Goal: Information Seeking & Learning: Learn about a topic

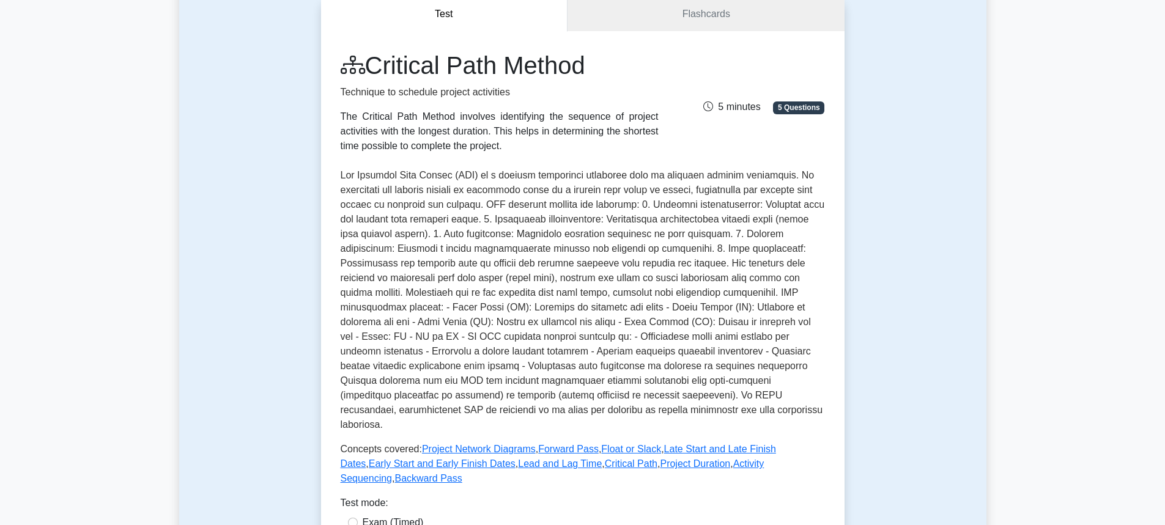
scroll to position [183, 0]
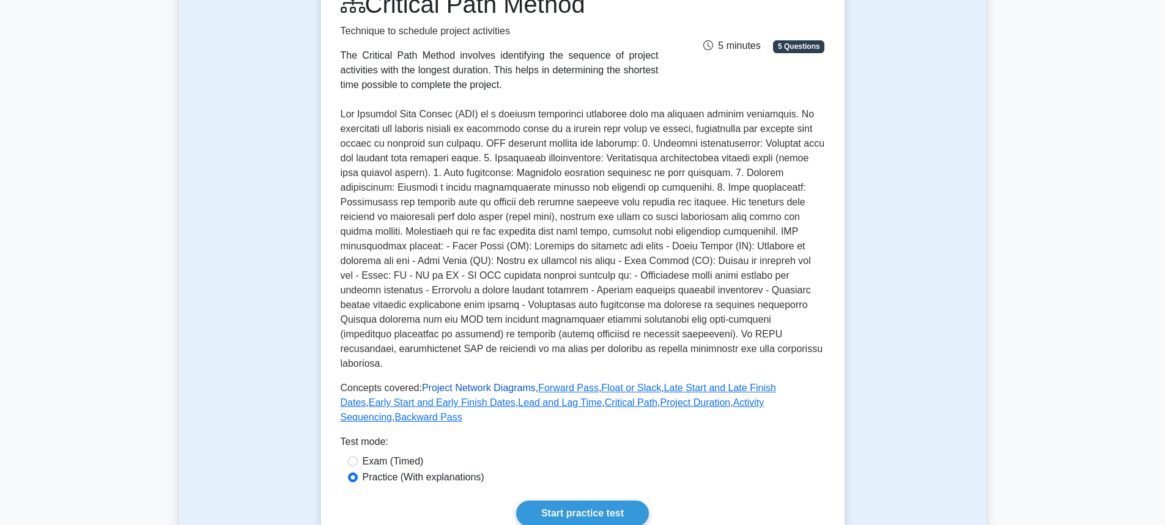
click at [484, 383] on link "Project Network Diagrams" at bounding box center [479, 388] width 114 height 10
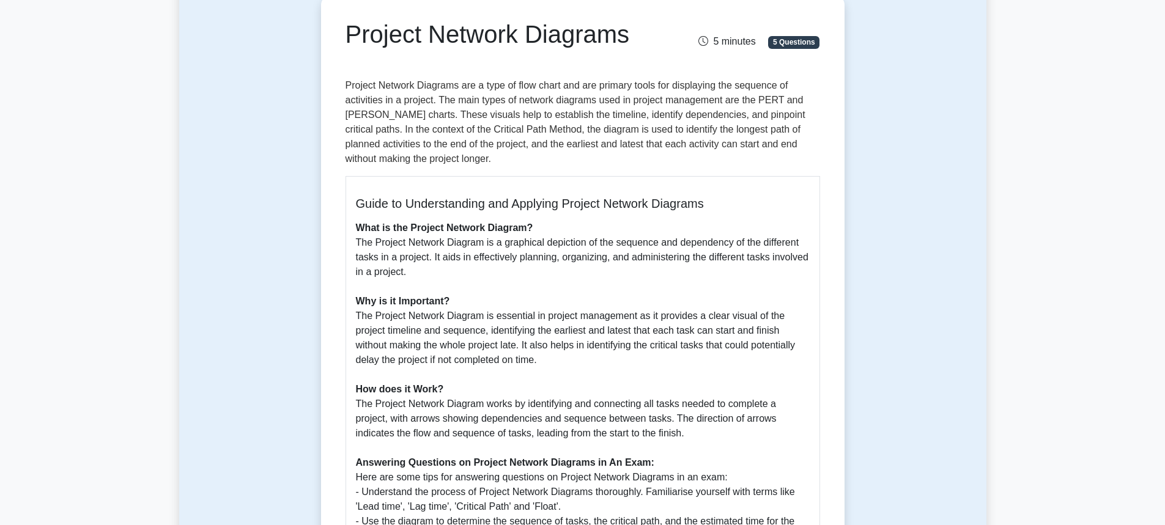
scroll to position [122, 0]
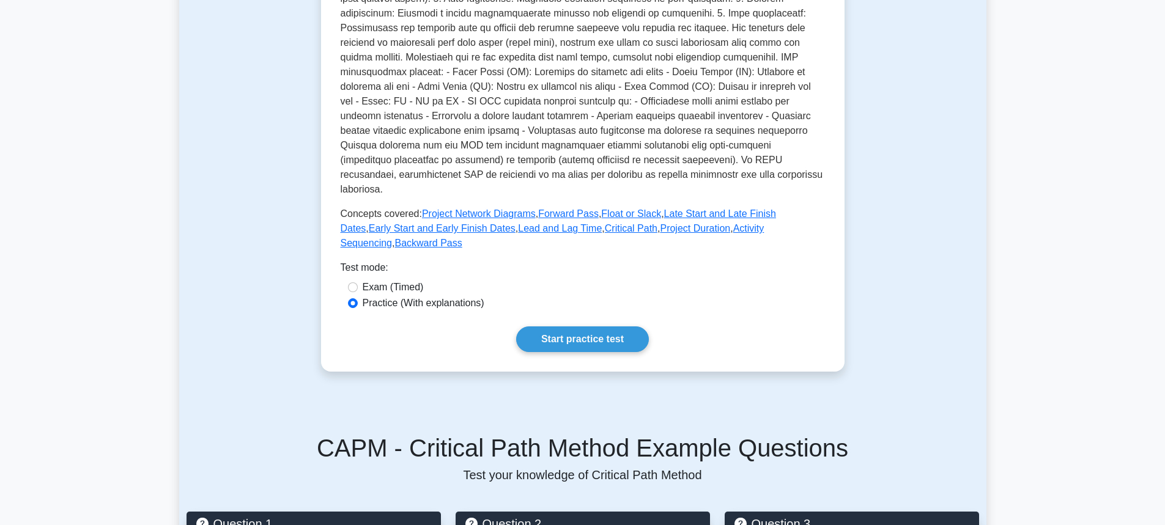
scroll to position [367, 0]
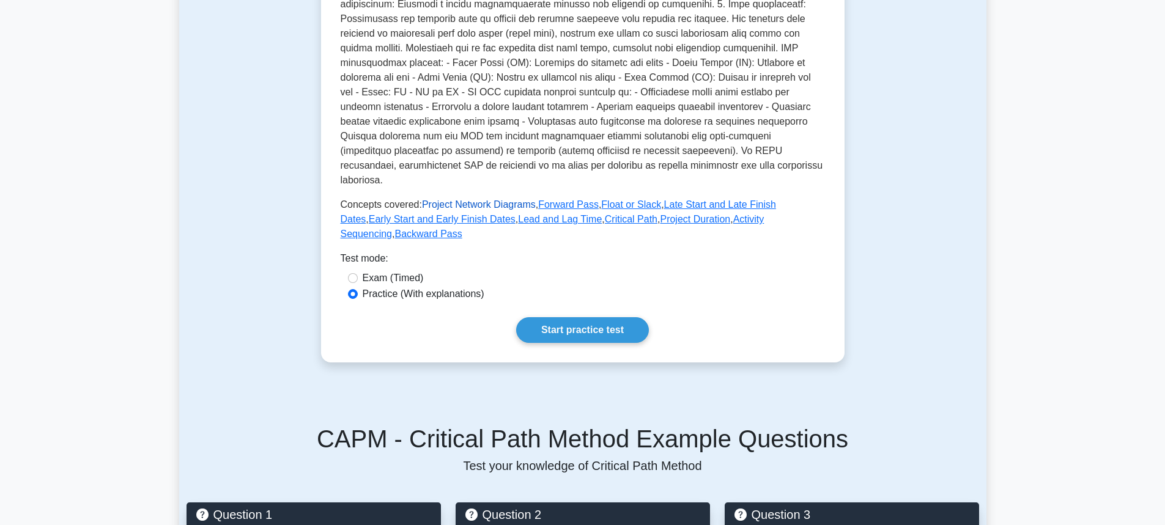
click at [487, 199] on link "Project Network Diagrams" at bounding box center [479, 204] width 114 height 10
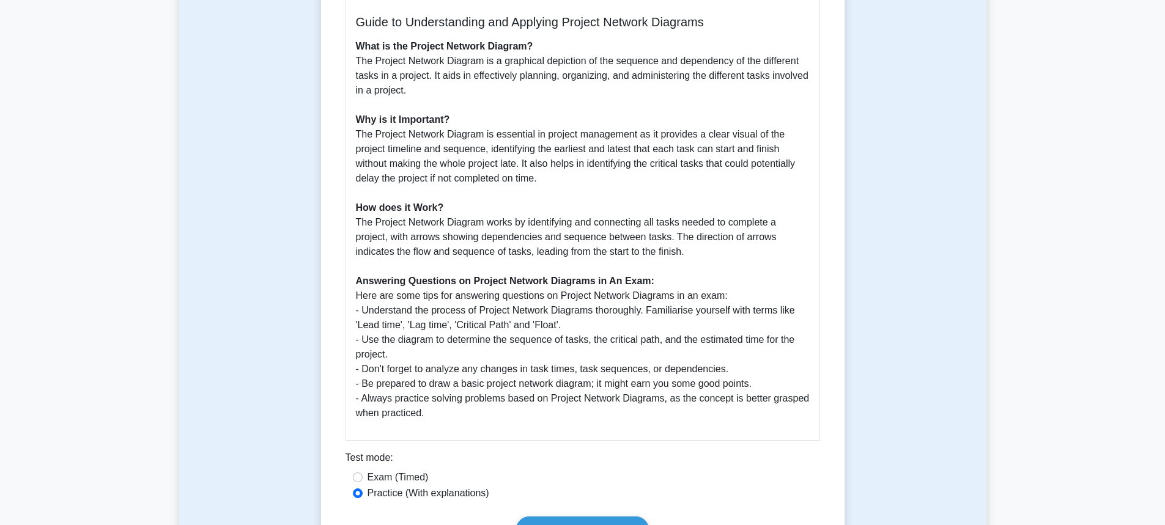
scroll to position [367, 0]
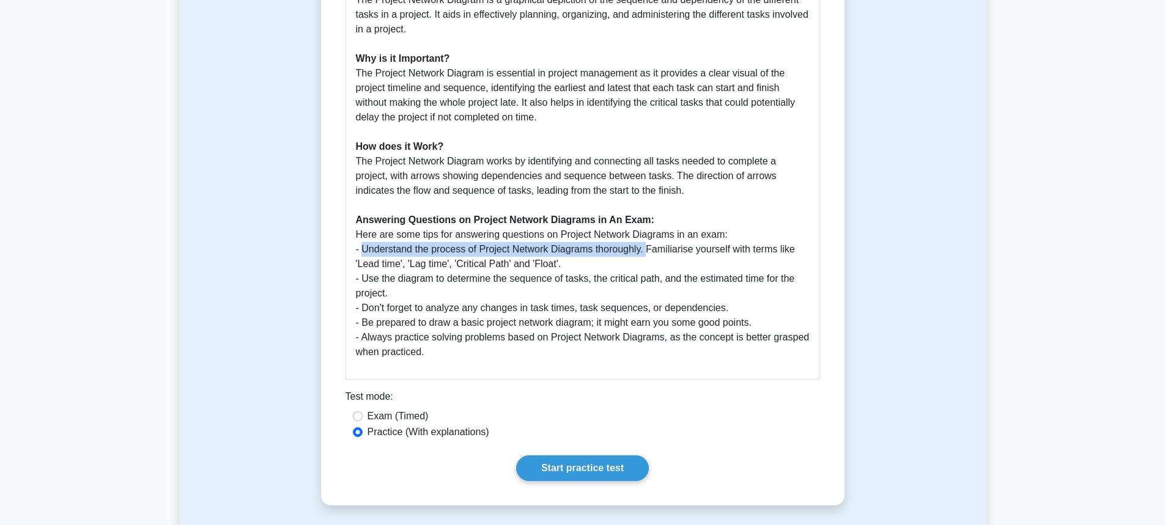
drag, startPoint x: 363, startPoint y: 251, endPoint x: 646, endPoint y: 252, distance: 282.5
click at [646, 252] on p "What is the Project Network Diagram? The Project Network Diagram is a graphical…" at bounding box center [583, 168] width 454 height 381
copy p "Understand the process of Project Network Diagrams thoroughly."
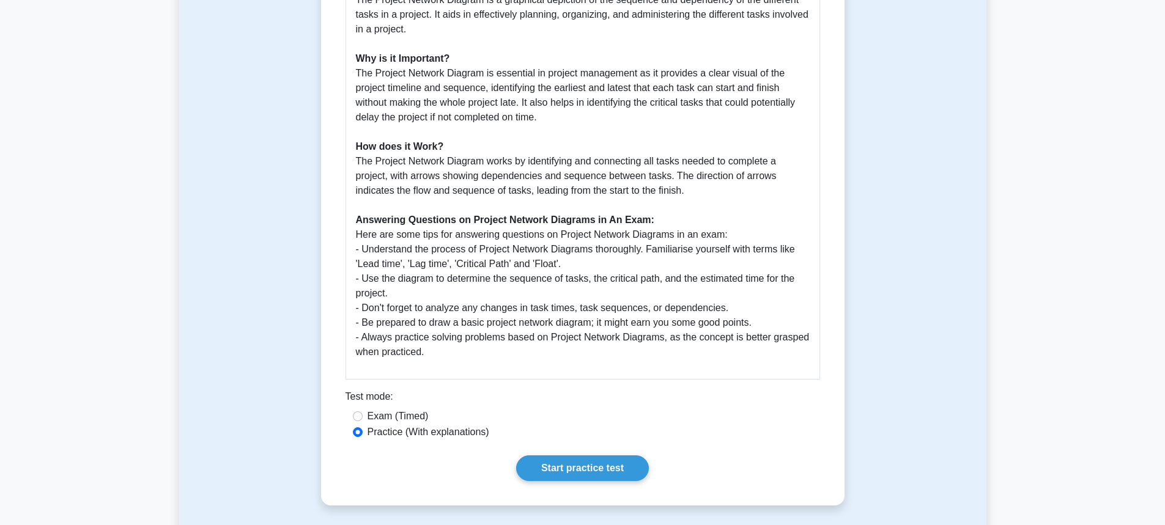
click at [418, 354] on p "What is the Project Network Diagram? The Project Network Diagram is a graphical…" at bounding box center [583, 168] width 454 height 381
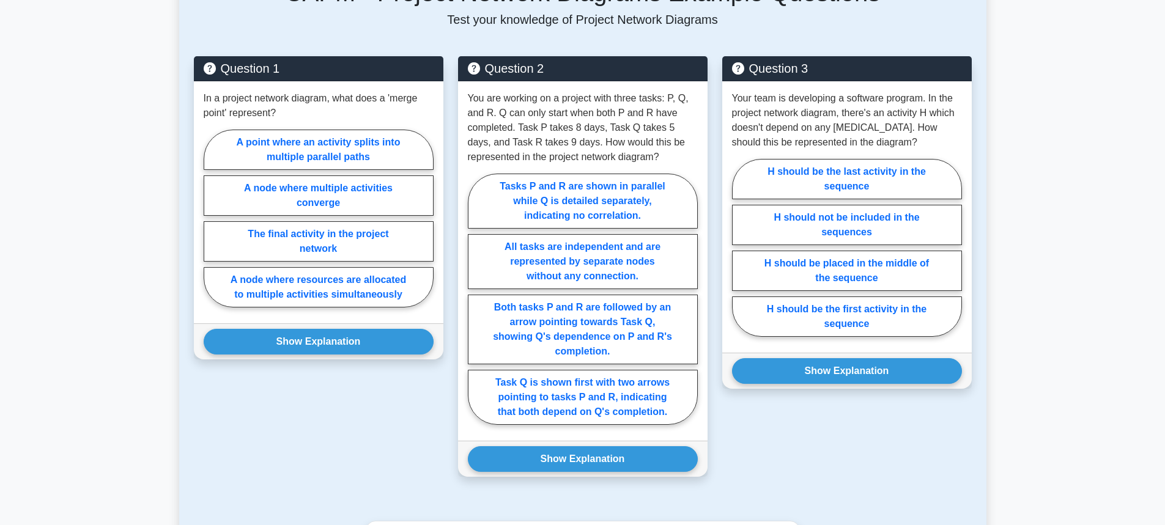
scroll to position [978, 0]
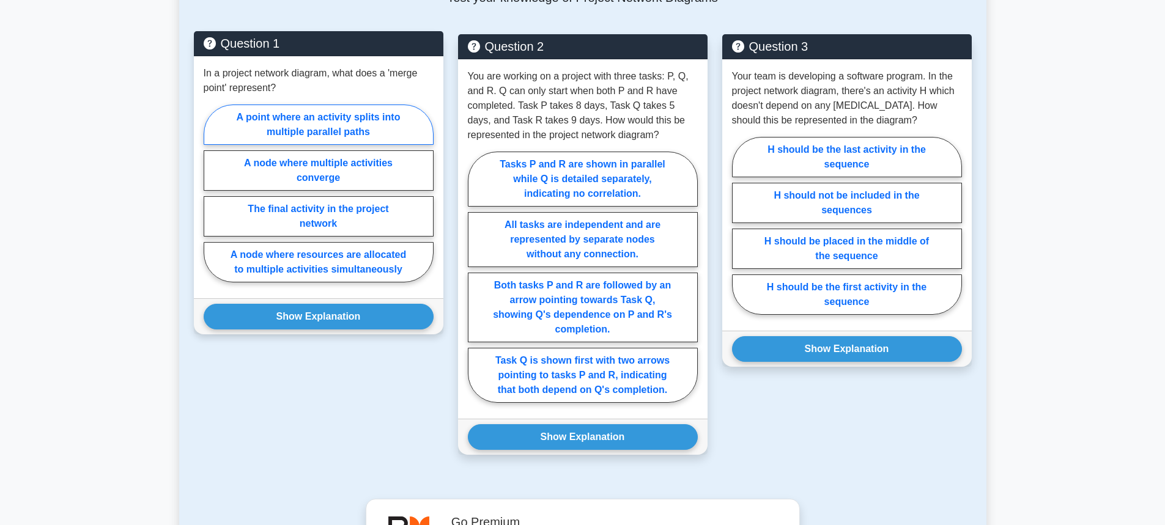
click at [268, 130] on label "A point where an activity splits into multiple parallel paths" at bounding box center [319, 125] width 230 height 40
click at [212, 193] on input "A point where an activity splits into multiple parallel paths" at bounding box center [208, 197] width 8 height 8
radio input "true"
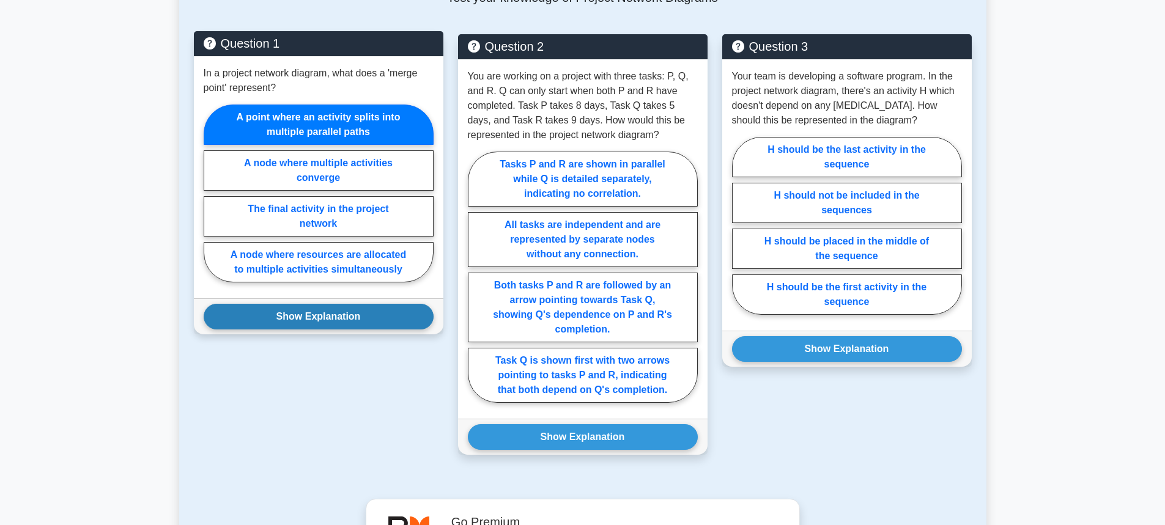
click at [298, 312] on button "Show Explanation" at bounding box center [319, 317] width 230 height 26
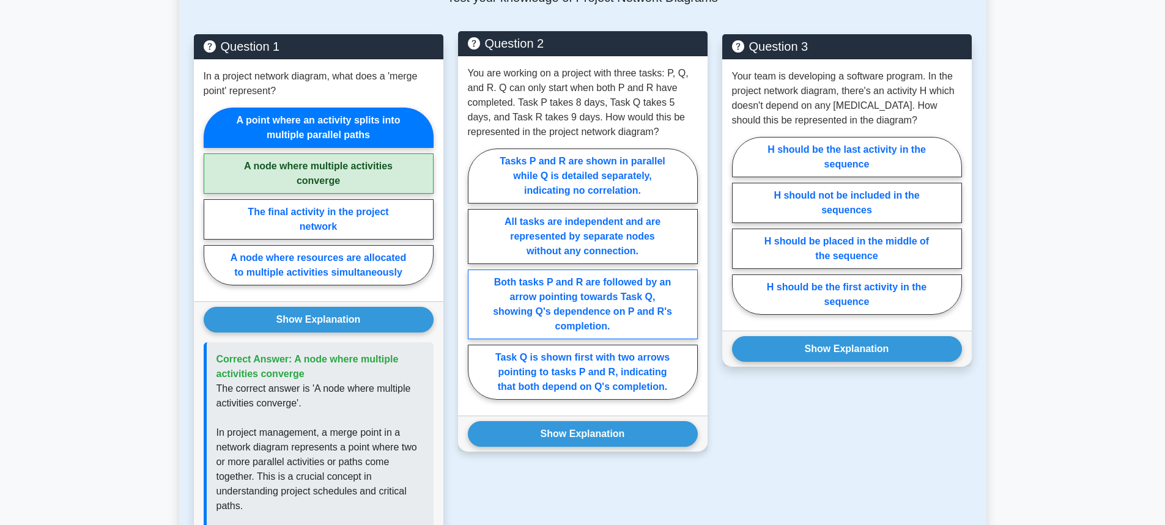
click at [551, 281] on label "Both tasks P and R are followed by an arrow pointing towards Task Q, showing Q'…" at bounding box center [583, 305] width 230 height 70
click at [476, 281] on input "Both tasks P and R are followed by an arrow pointing towards Task Q, showing Q'…" at bounding box center [472, 278] width 8 height 8
radio input "true"
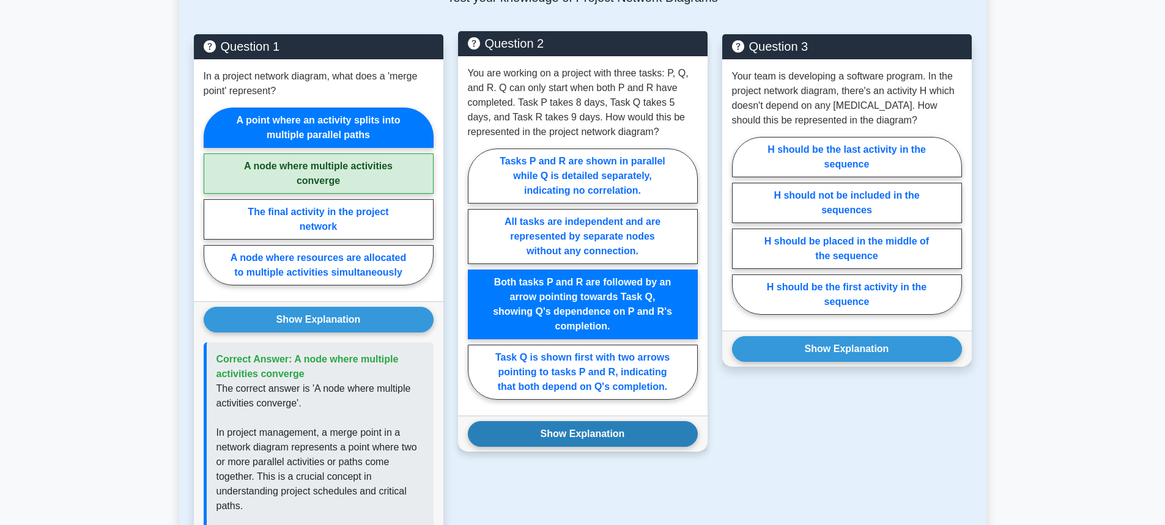
click at [525, 433] on button "Show Explanation" at bounding box center [583, 434] width 230 height 26
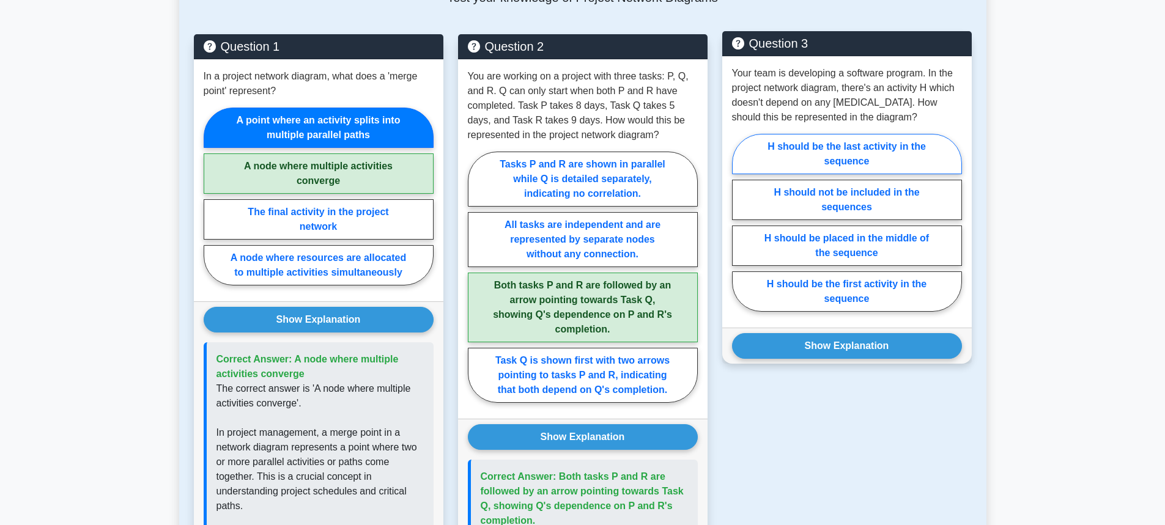
click at [792, 153] on label "H should be the last activity in the sequence" at bounding box center [847, 154] width 230 height 40
click at [740, 223] on input "H should be the last activity in the sequence" at bounding box center [736, 227] width 8 height 8
radio input "true"
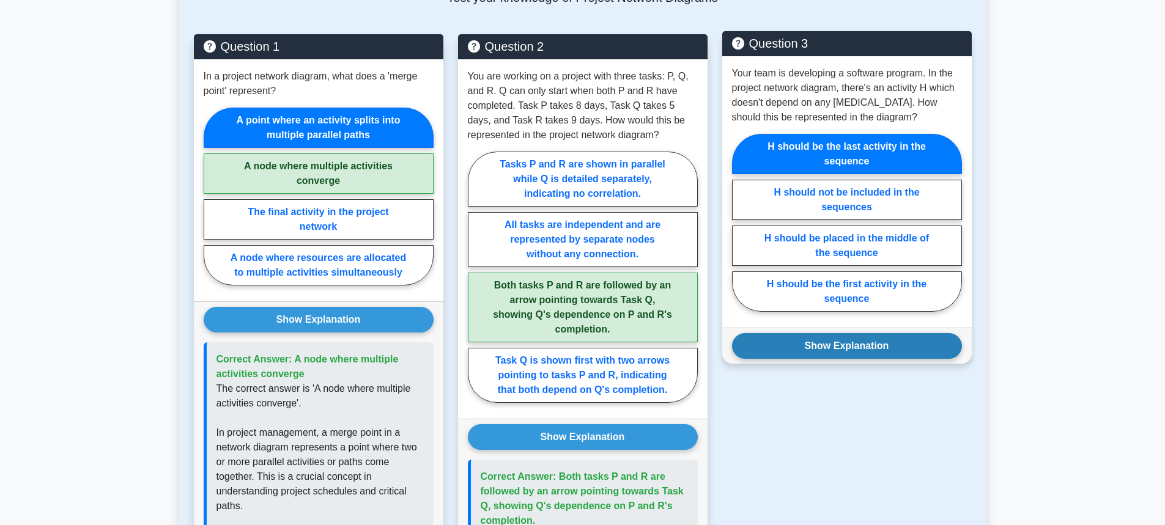
click at [809, 346] on button "Show Explanation" at bounding box center [847, 346] width 230 height 26
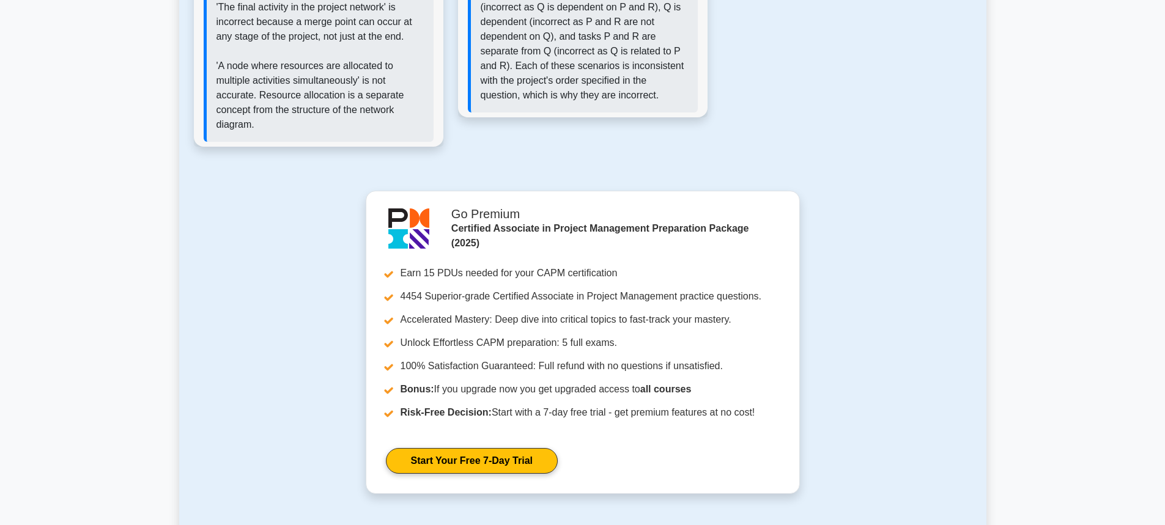
scroll to position [1956, 0]
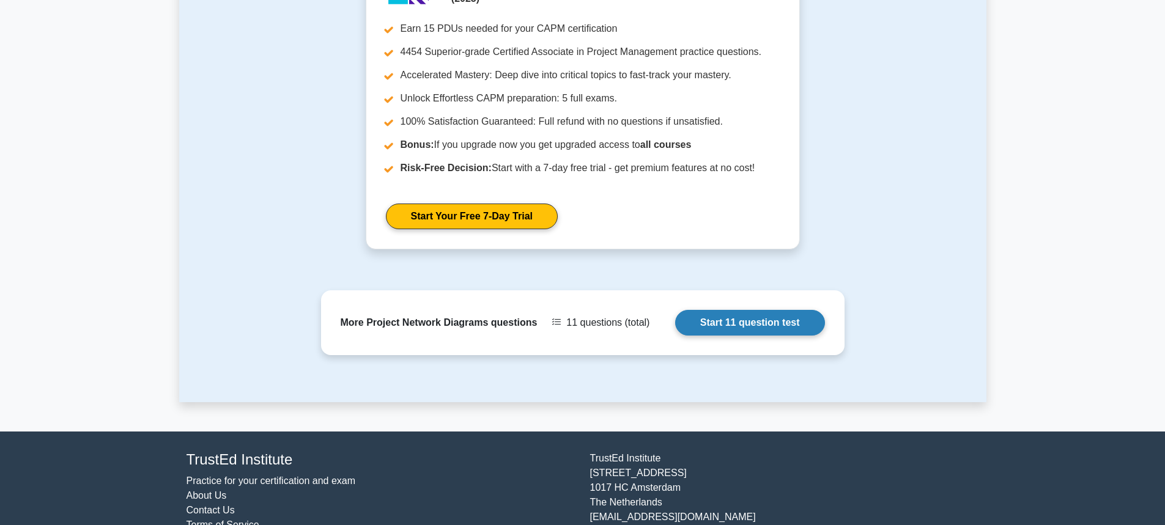
click at [764, 325] on link "Start 11 question test" at bounding box center [750, 323] width 150 height 26
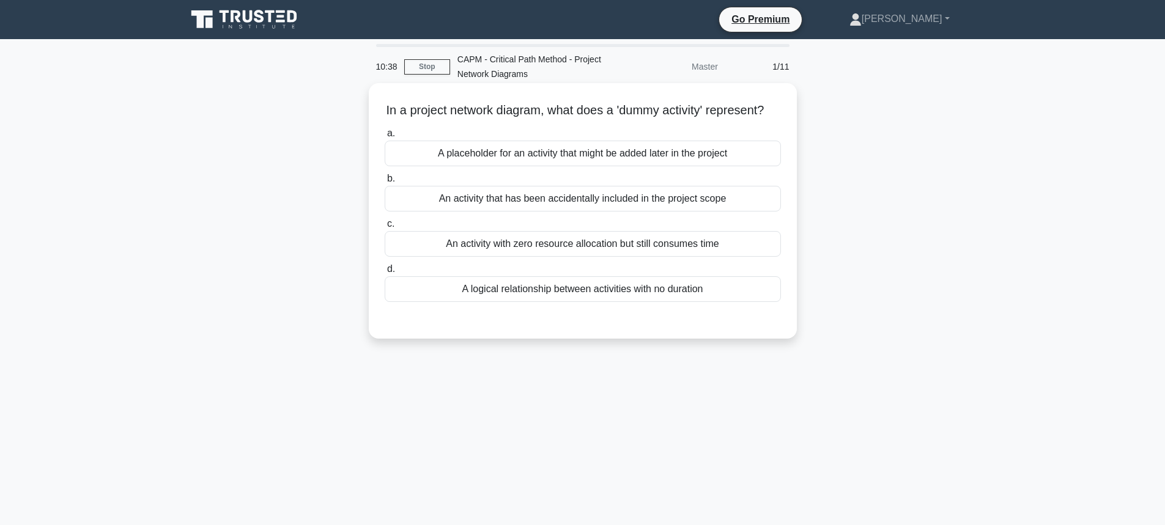
click at [514, 166] on div "A placeholder for an activity that might be added later in the project" at bounding box center [583, 154] width 396 height 26
click at [385, 138] on input "a. A placeholder for an activity that might be added later in the project" at bounding box center [385, 134] width 0 height 8
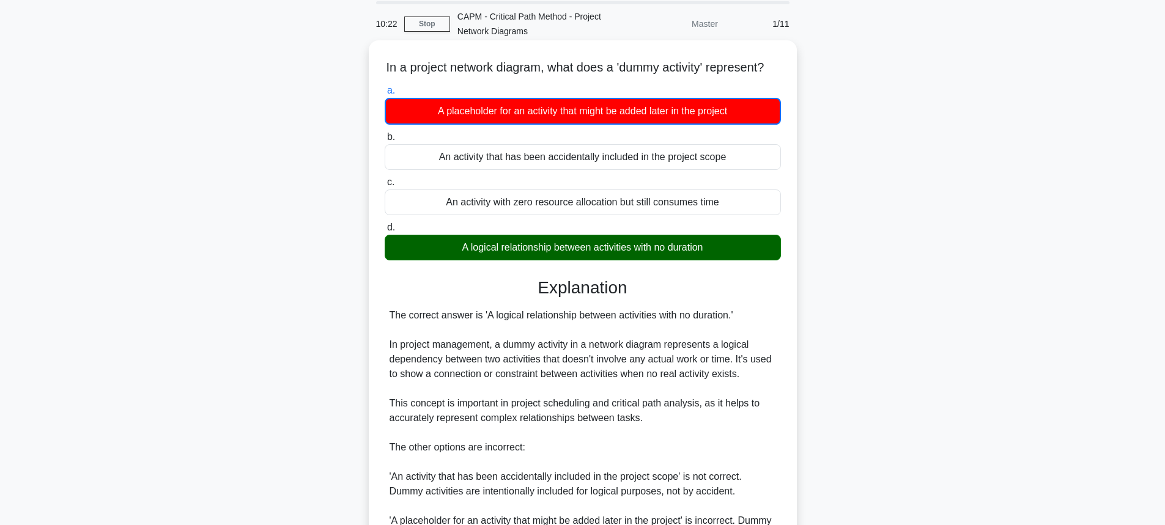
scroll to position [245, 0]
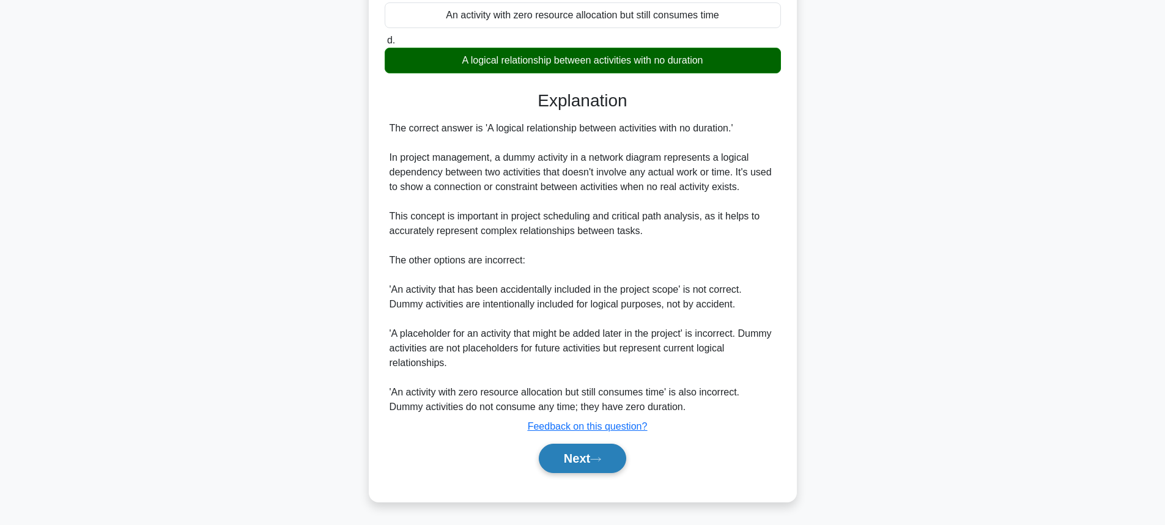
click at [590, 463] on button "Next" at bounding box center [582, 458] width 87 height 29
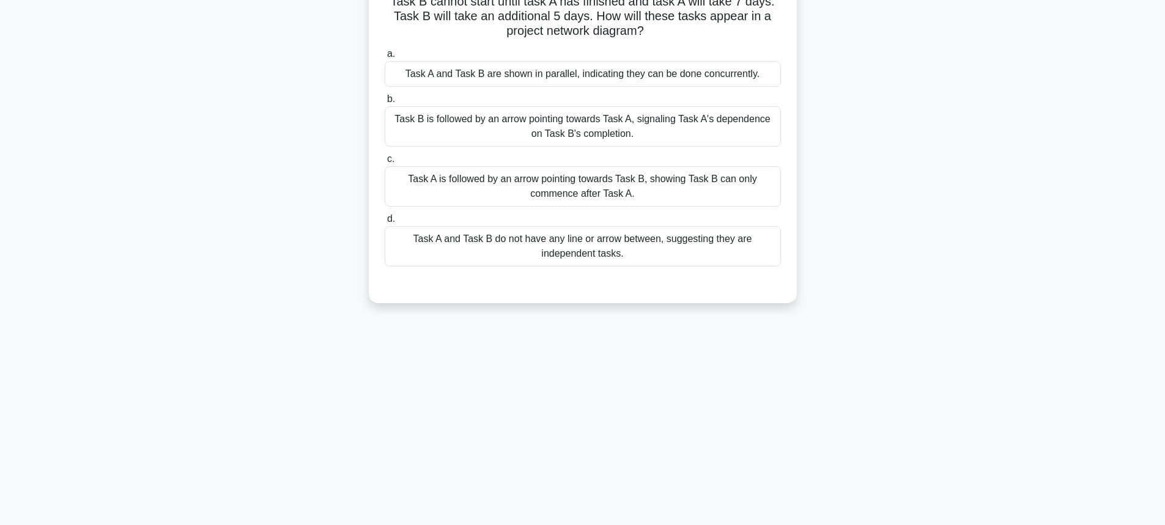
scroll to position [13, 0]
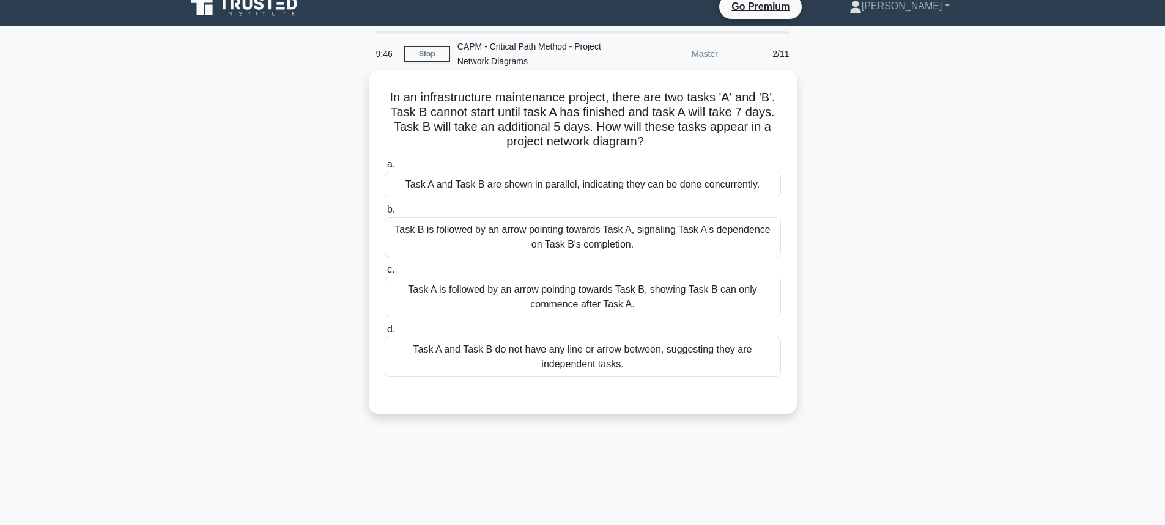
click at [518, 297] on div "Task A is followed by an arrow pointing towards Task B, showing Task B can only…" at bounding box center [583, 297] width 396 height 40
click at [385, 274] on input "c. Task A is followed by an arrow pointing towards Task B, showing Task B can o…" at bounding box center [385, 270] width 0 height 8
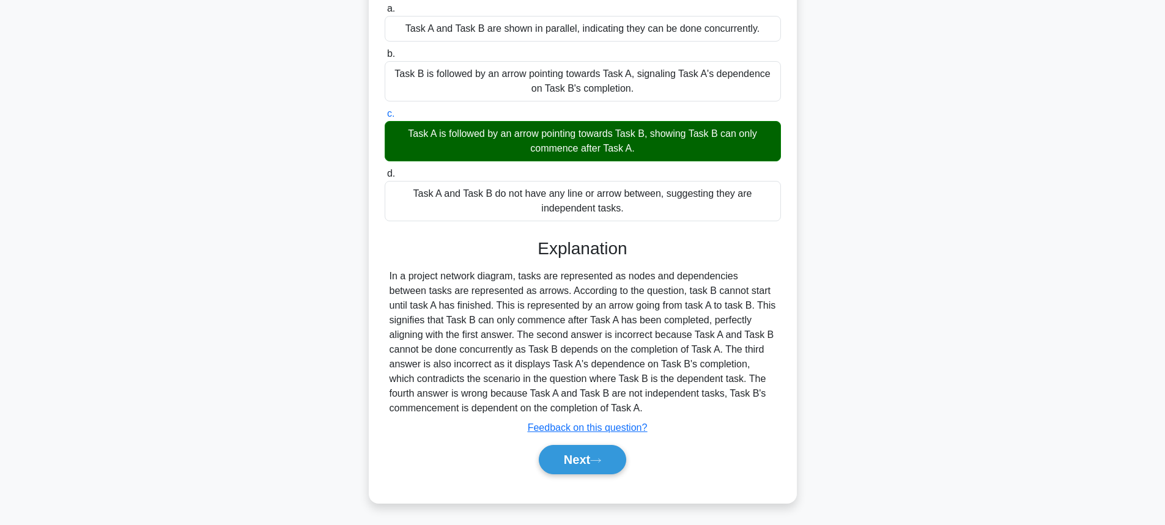
scroll to position [171, 0]
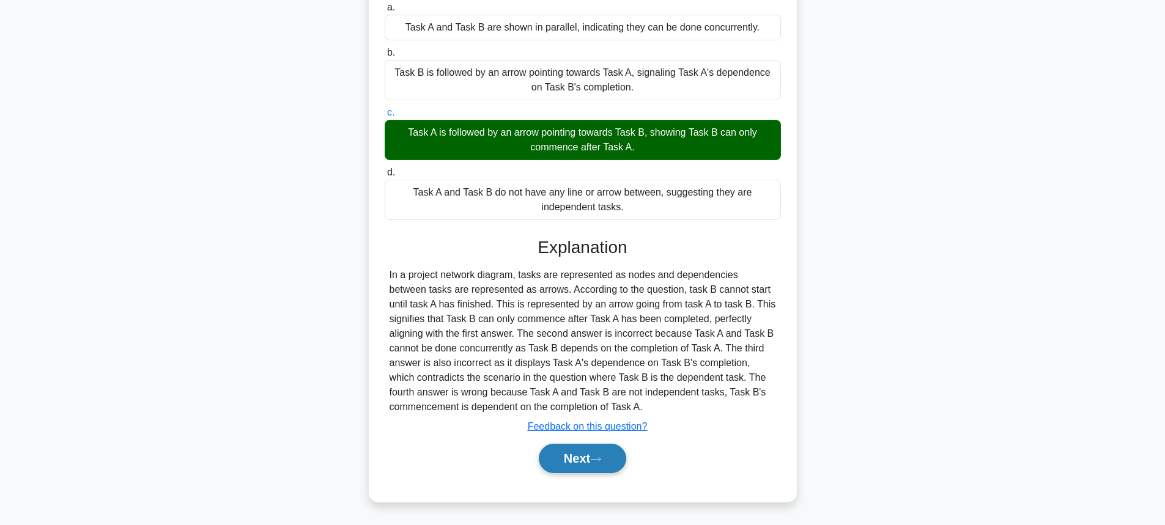
click at [570, 453] on button "Next" at bounding box center [582, 458] width 87 height 29
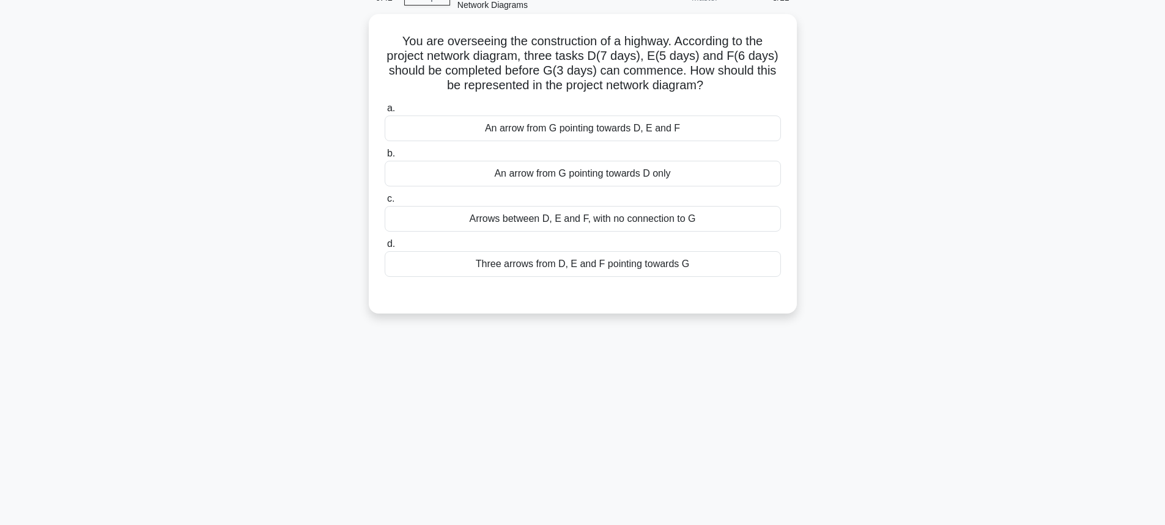
scroll to position [13, 0]
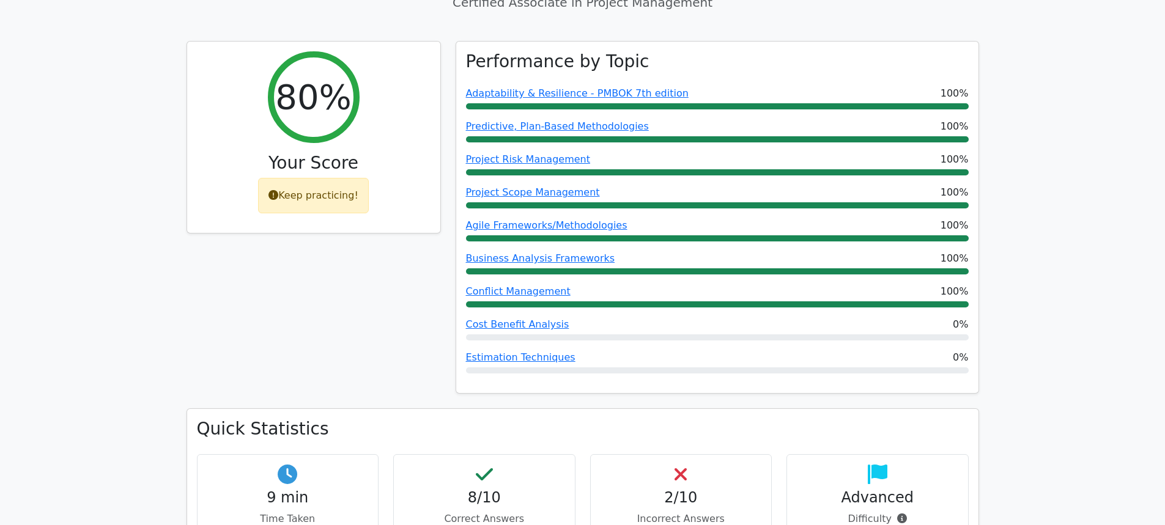
scroll to position [367, 0]
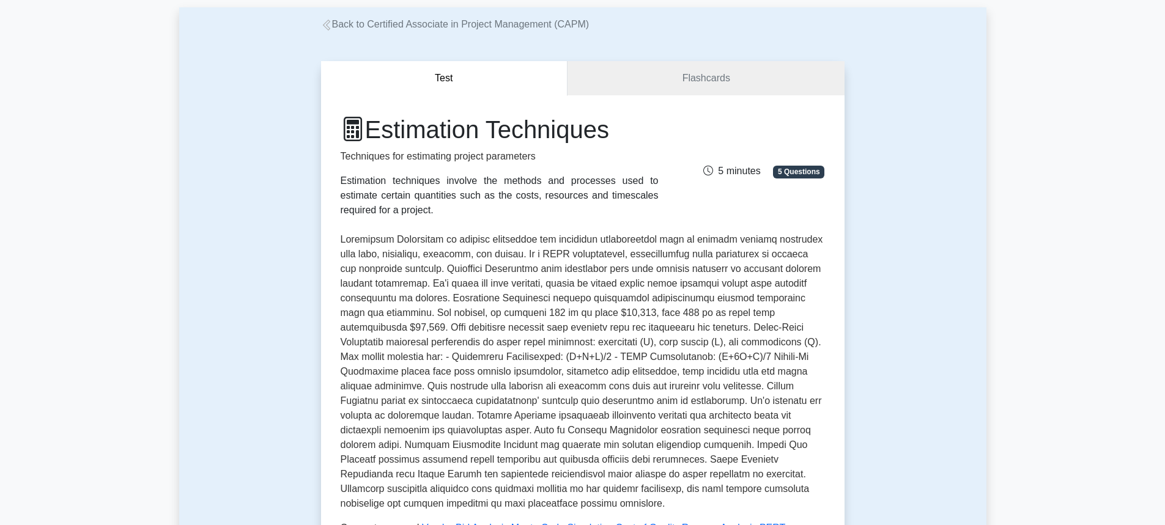
scroll to position [122, 0]
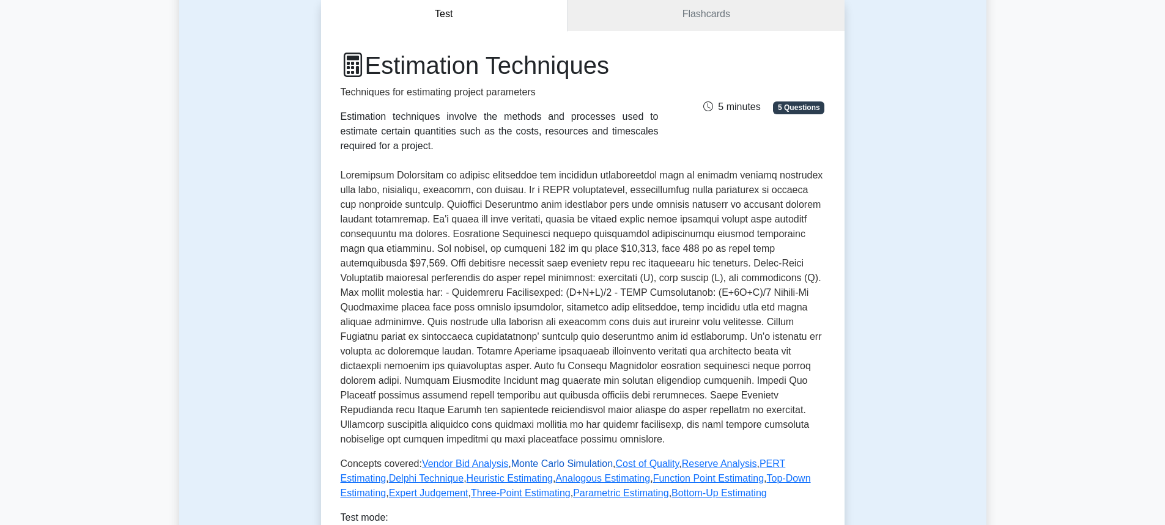
click at [536, 463] on link "Monte Carlo Simulation" at bounding box center [561, 464] width 101 height 10
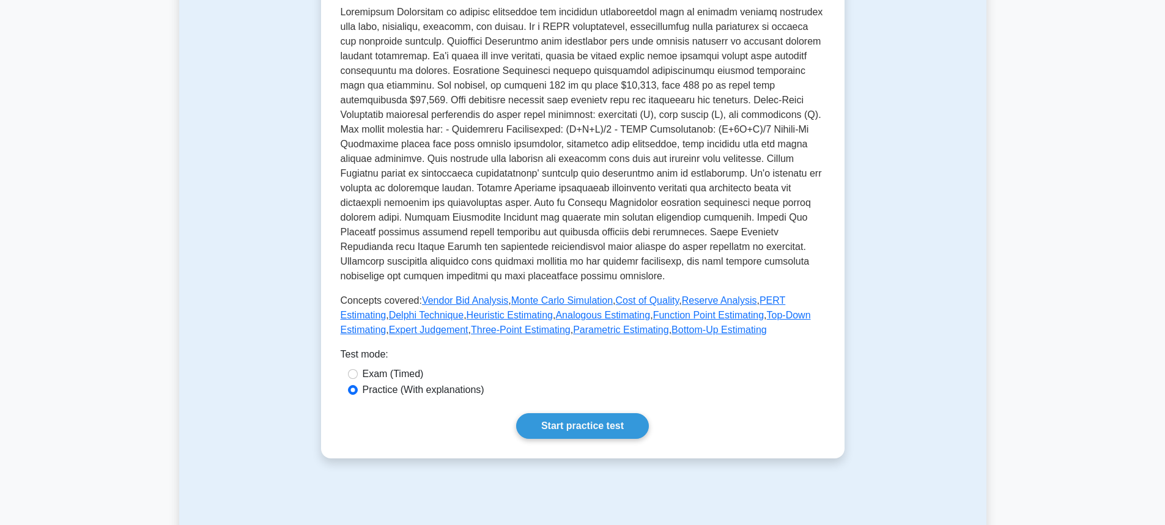
scroll to position [306, 0]
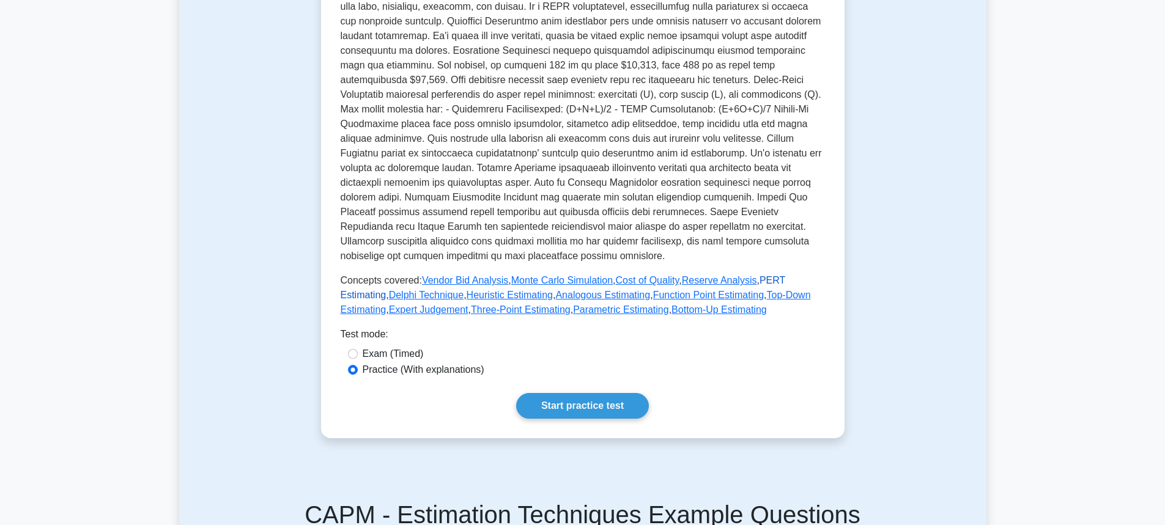
click at [785, 282] on link "PERT Estimating" at bounding box center [563, 287] width 445 height 25
click at [396, 294] on link "Delphi Technique" at bounding box center [426, 295] width 75 height 10
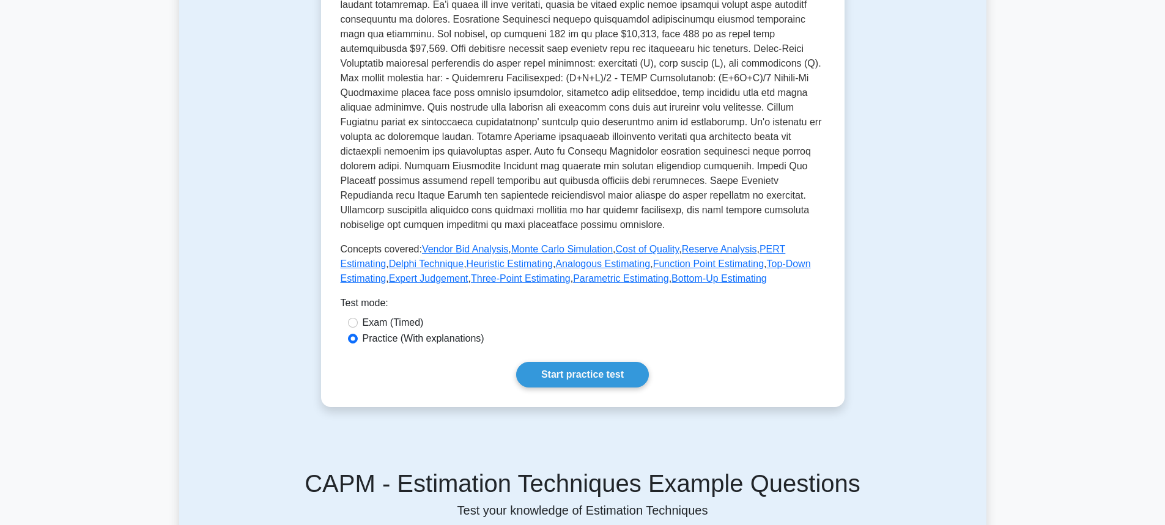
scroll to position [367, 0]
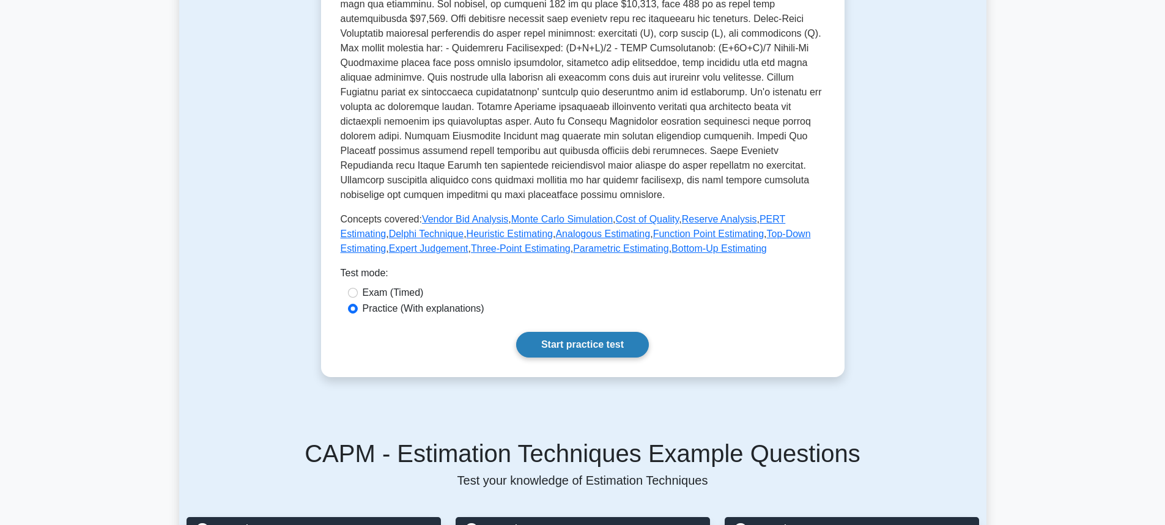
click at [581, 340] on link "Start practice test" at bounding box center [582, 345] width 133 height 26
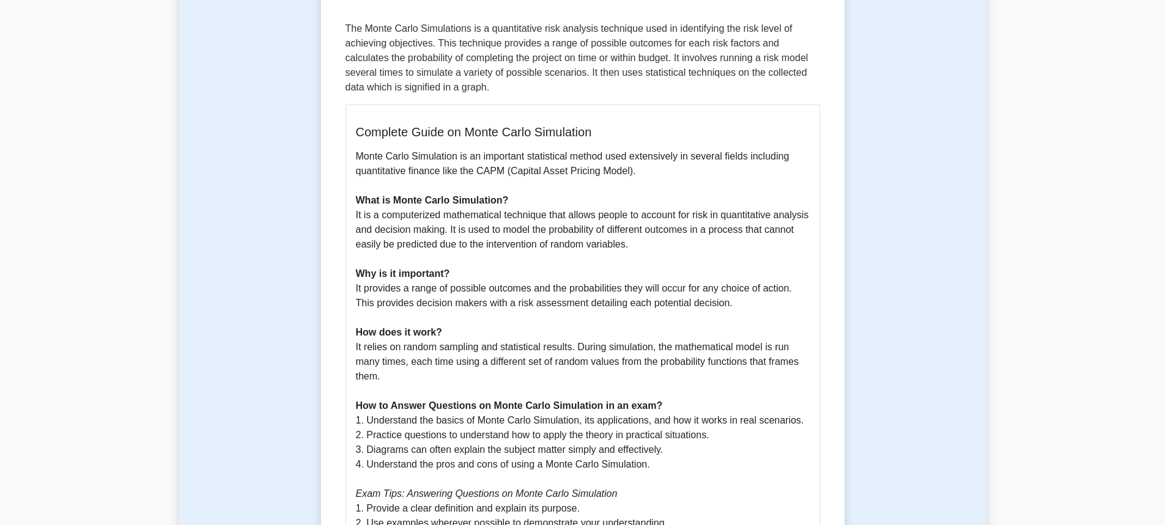
scroll to position [122, 0]
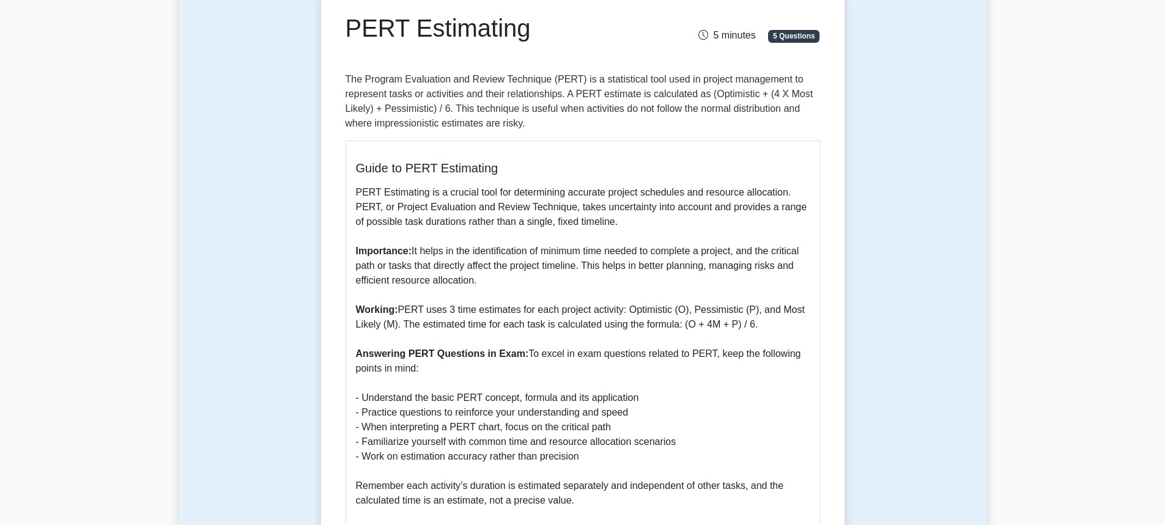
scroll to position [122, 0]
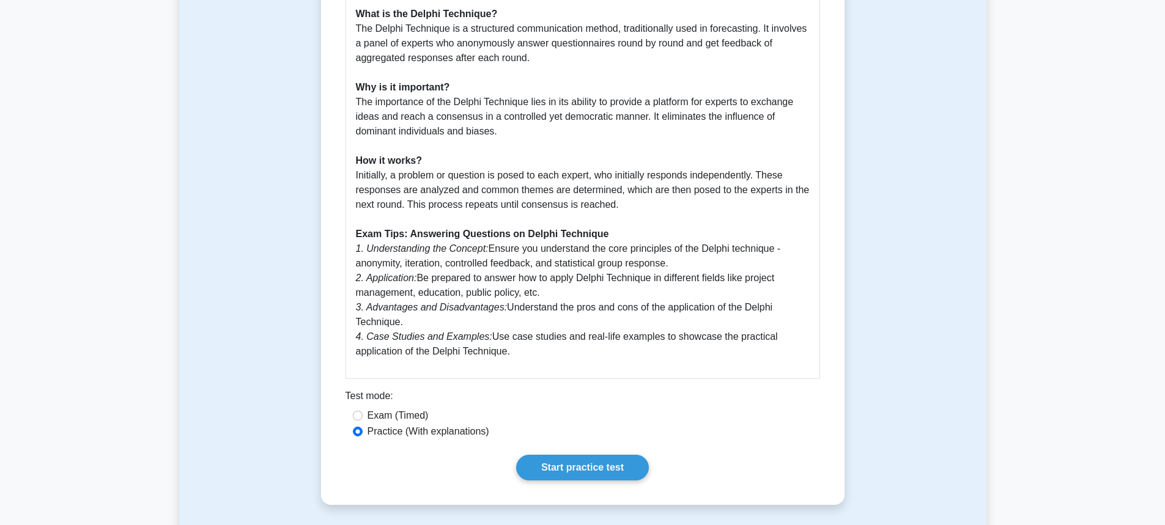
scroll to position [122, 0]
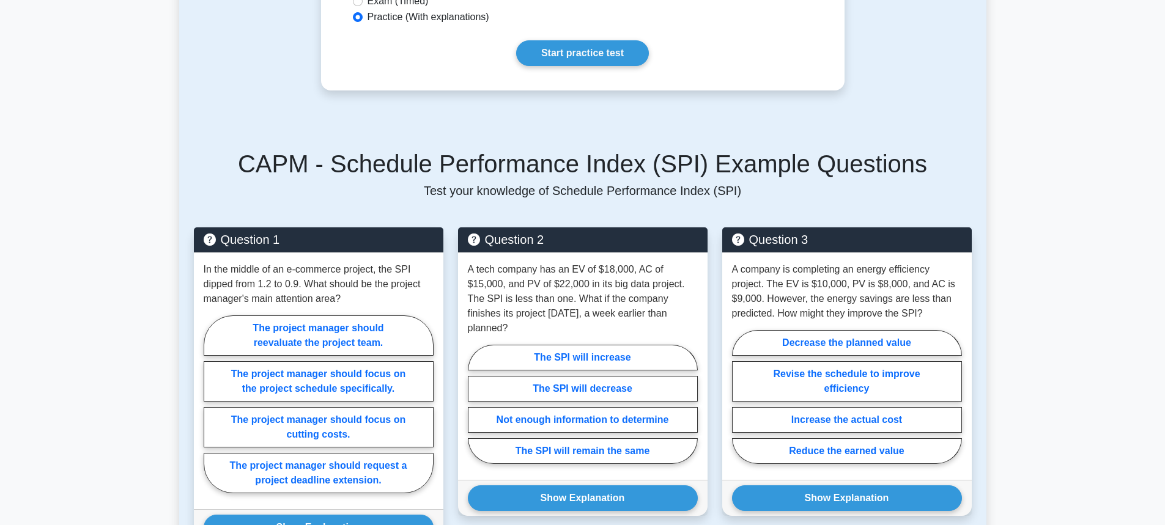
scroll to position [734, 0]
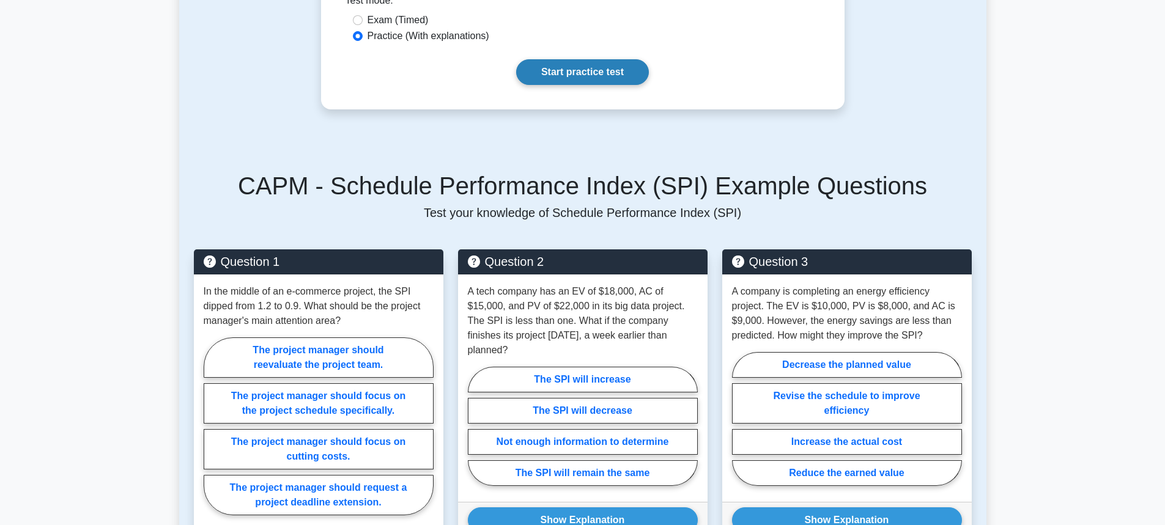
click at [573, 68] on link "Start practice test" at bounding box center [582, 72] width 133 height 26
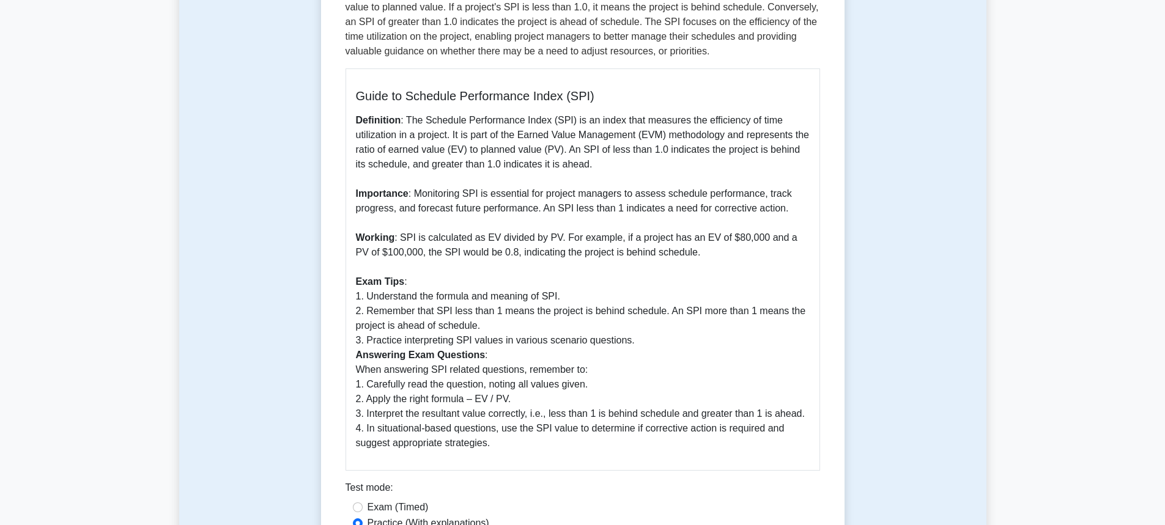
scroll to position [122, 0]
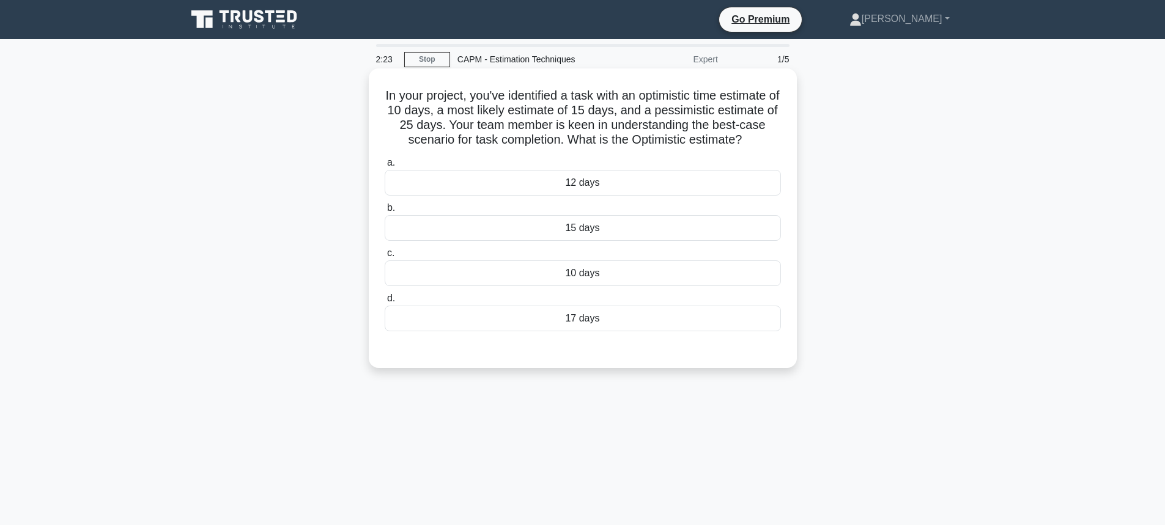
click at [640, 319] on div "17 days" at bounding box center [583, 319] width 396 height 26
click at [385, 303] on input "d. 17 days" at bounding box center [385, 299] width 0 height 8
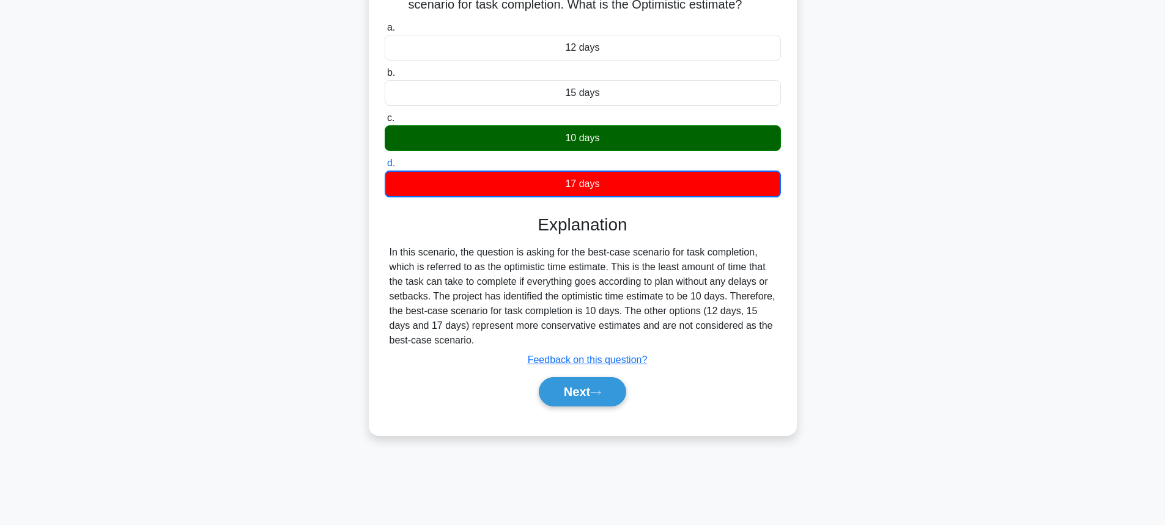
scroll to position [13, 0]
